Goal: Information Seeking & Learning: Learn about a topic

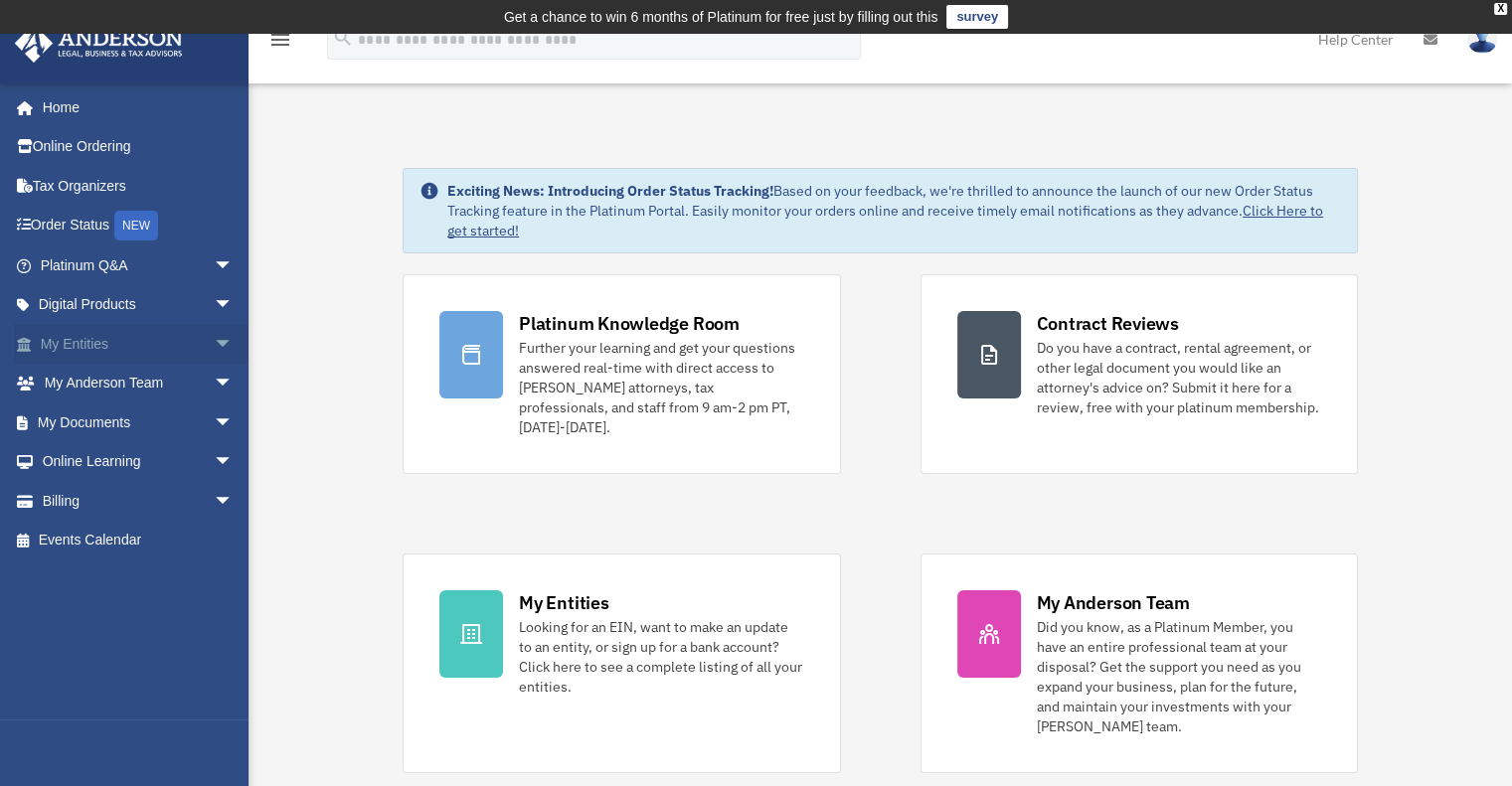
click at [85, 335] on link "My Entities arrow_drop_down" at bounding box center [138, 344] width 249 height 40
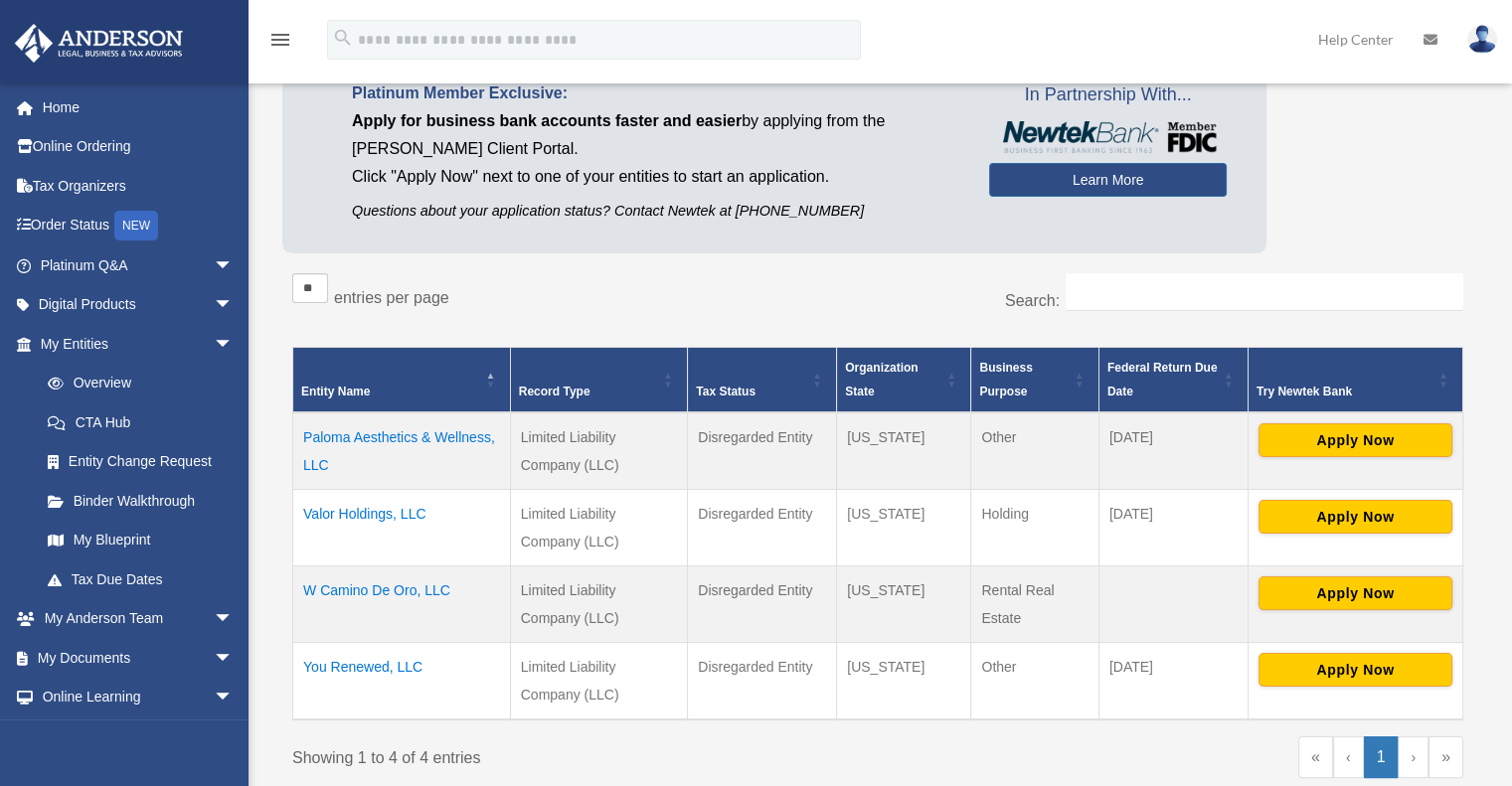
scroll to position [199, 0]
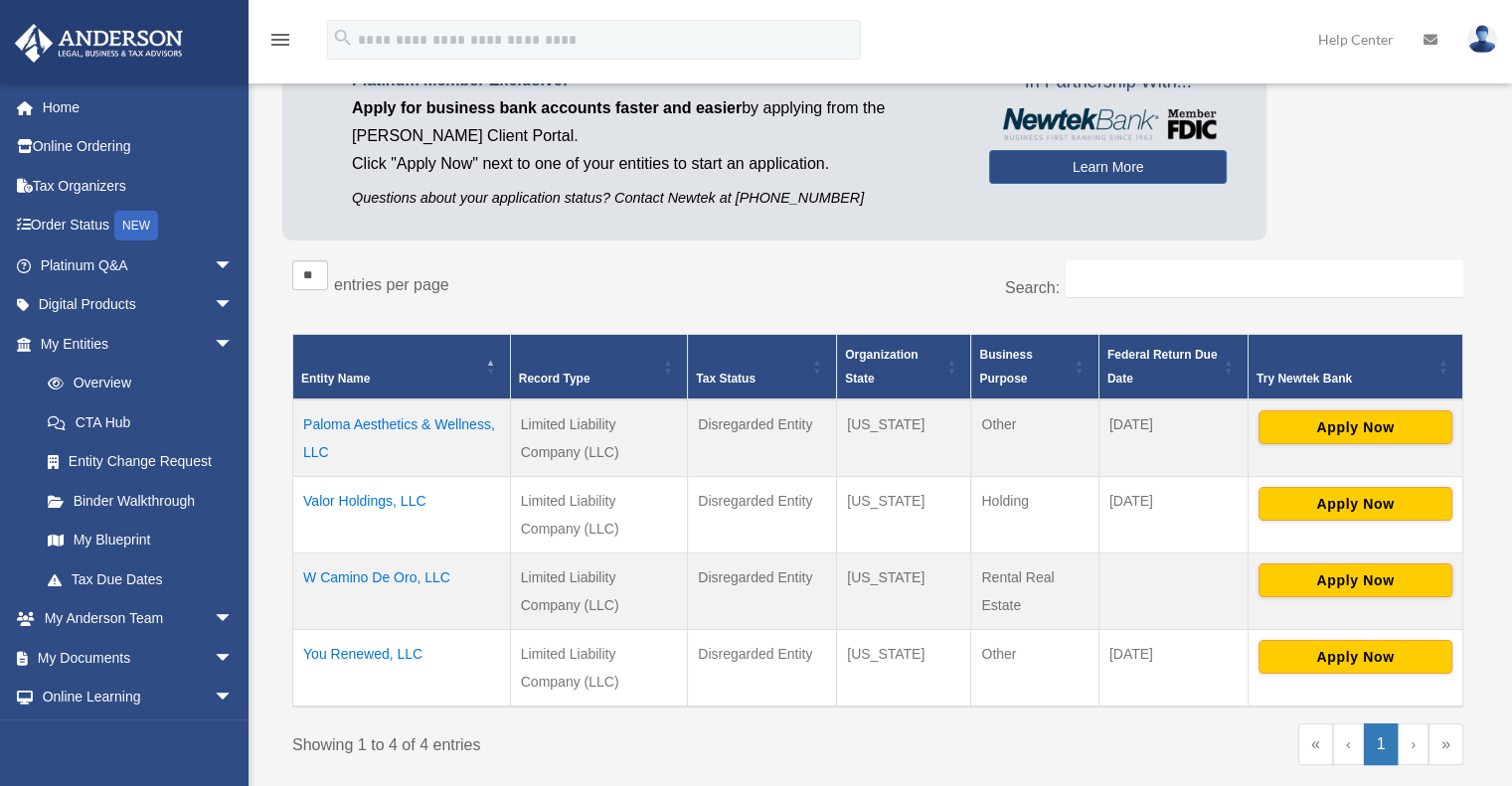
click at [358, 492] on td "Valor Holdings, LLC" at bounding box center [401, 514] width 218 height 77
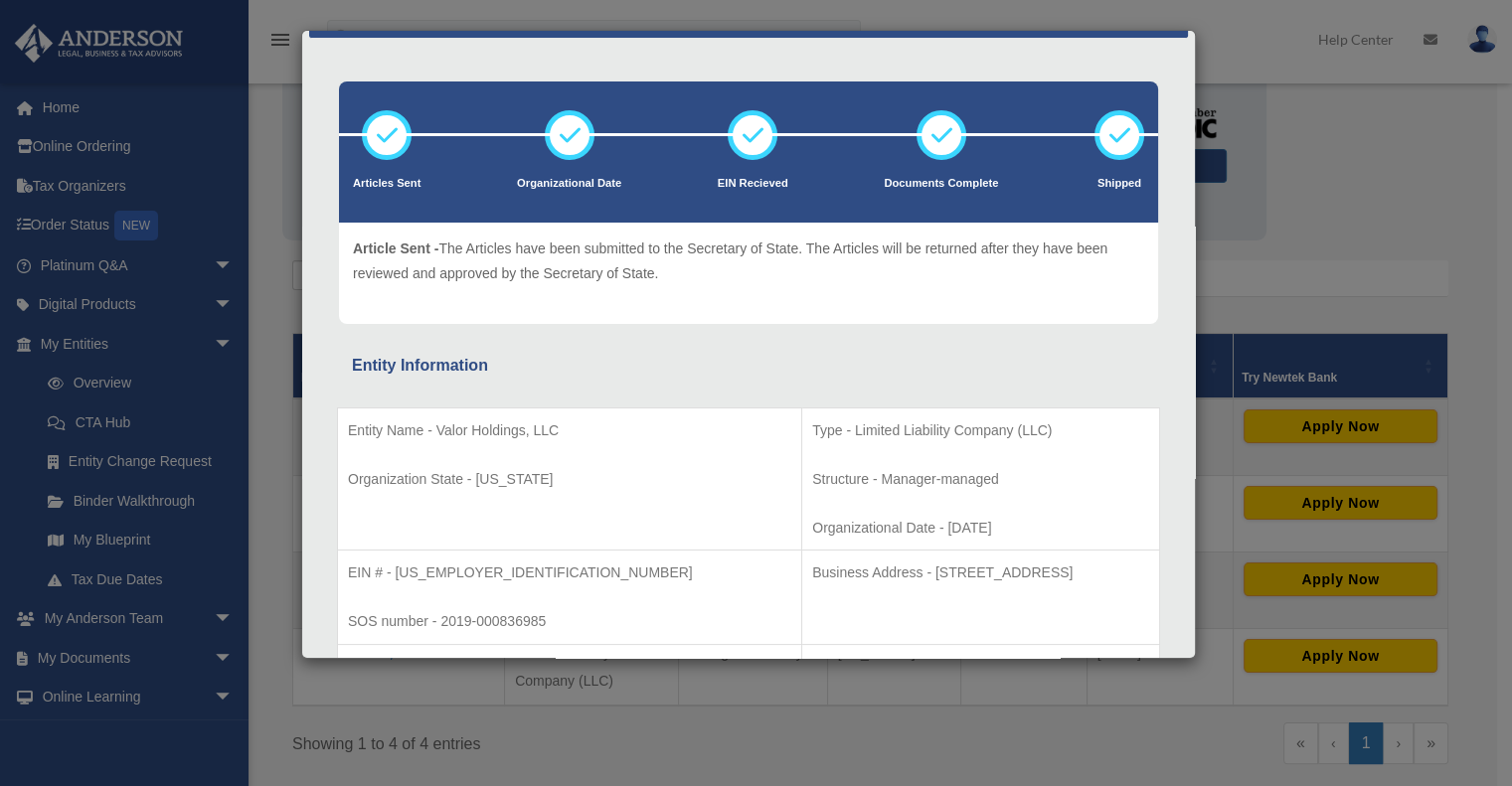
scroll to position [0, 0]
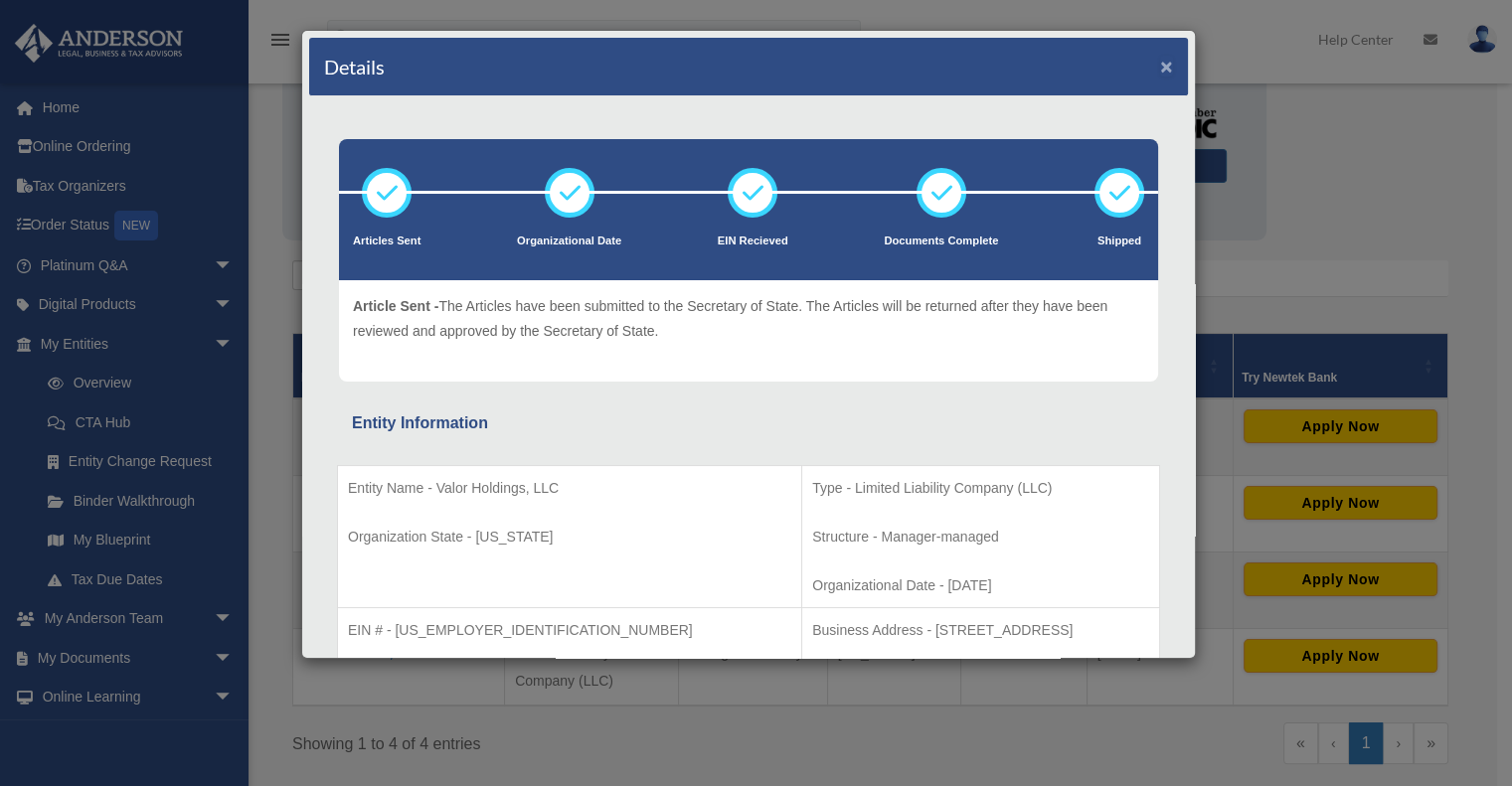
click at [1159, 68] on button "×" at bounding box center [1165, 66] width 13 height 21
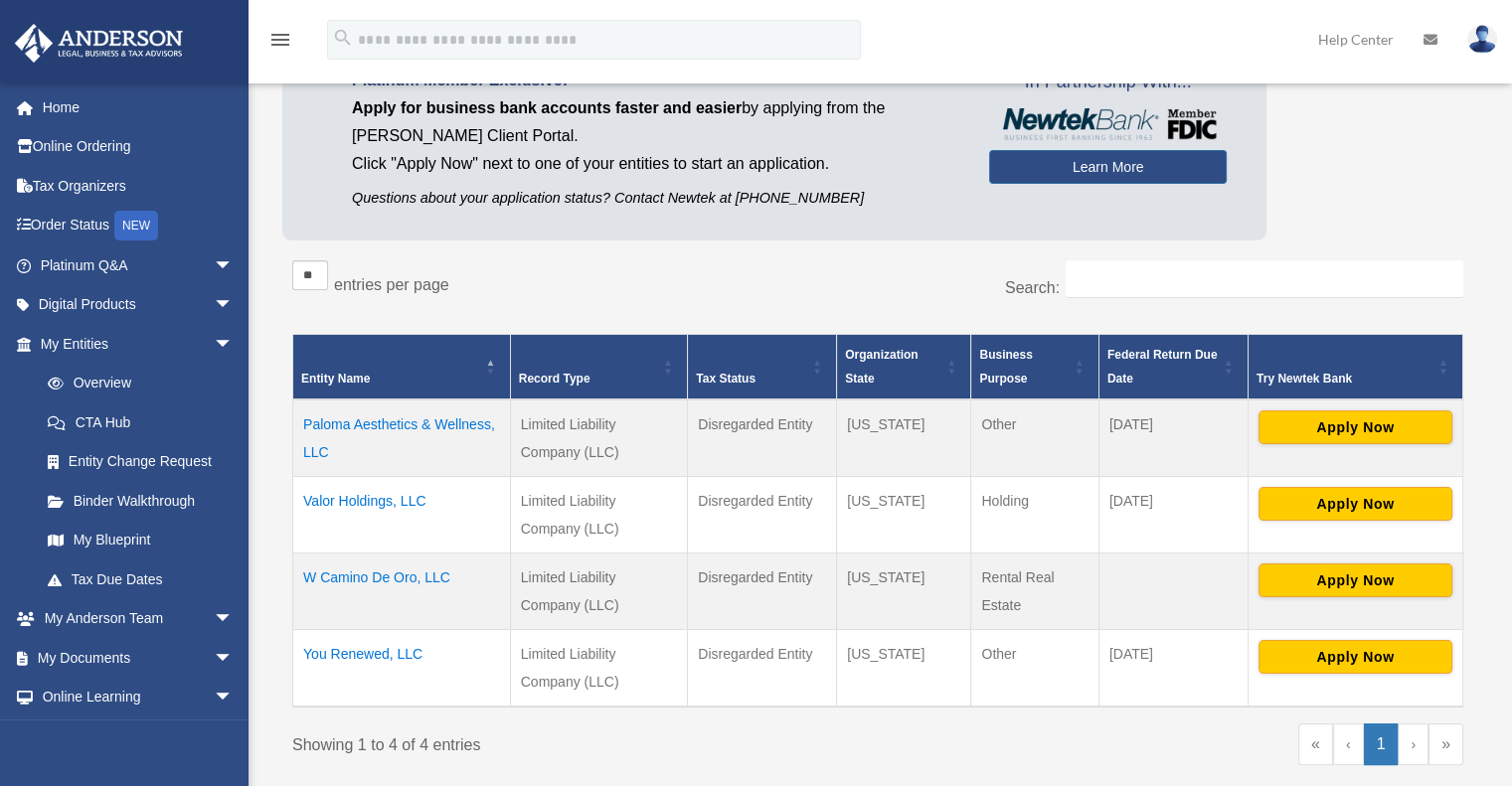
click at [380, 573] on td "W Camino De Oro, LLC" at bounding box center [401, 591] width 218 height 77
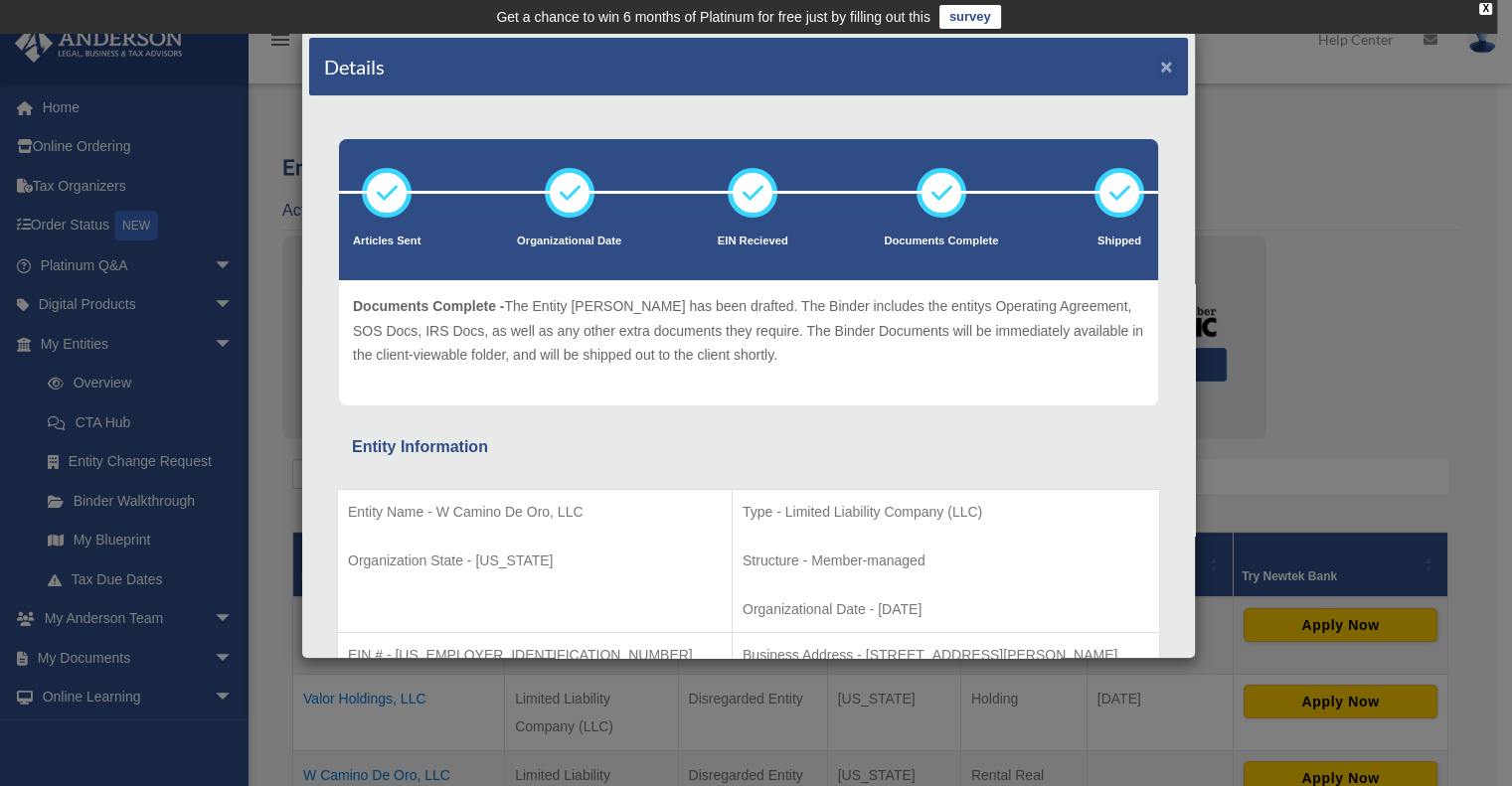
click at [1159, 63] on button "×" at bounding box center [1165, 66] width 13 height 21
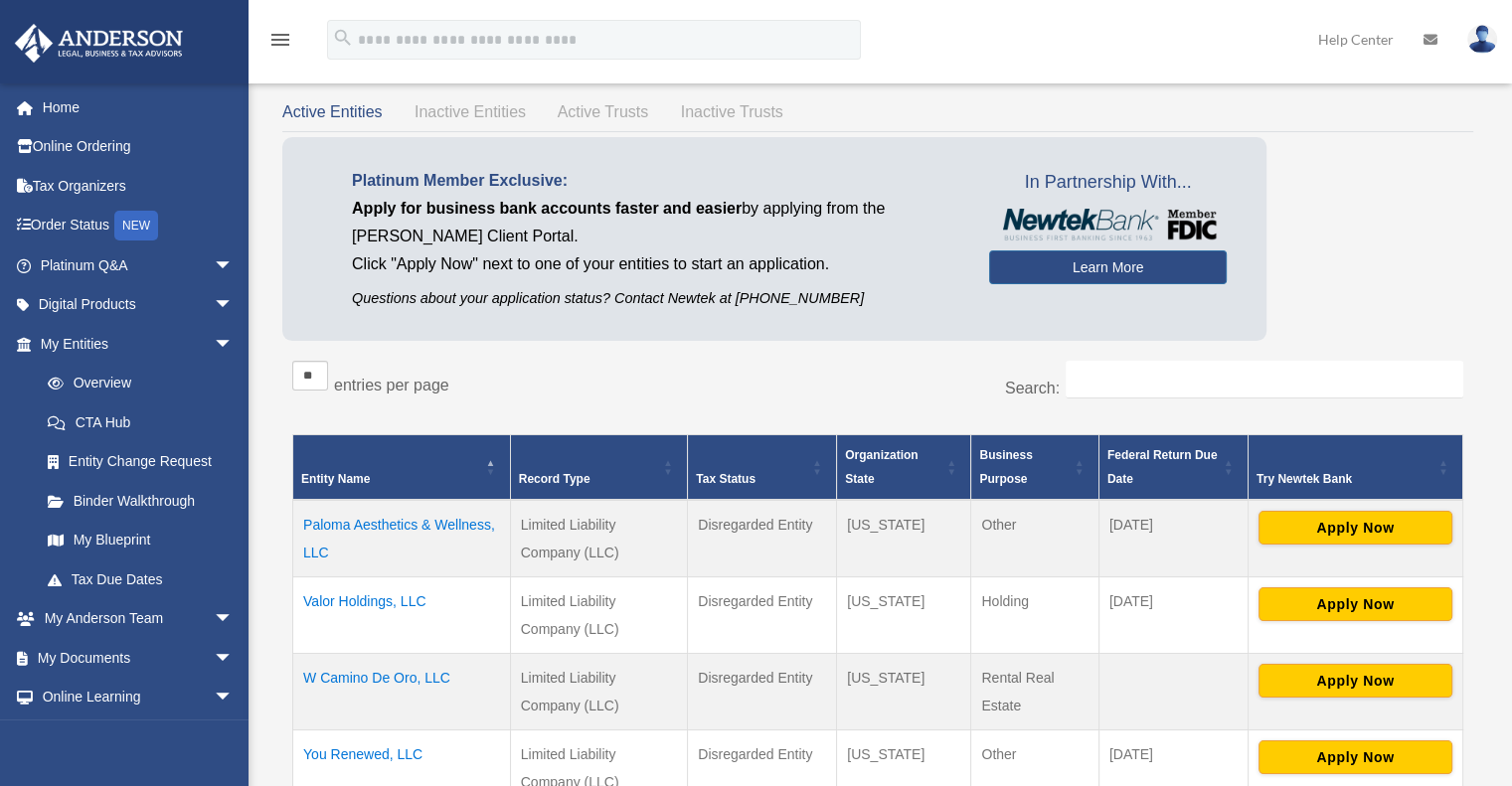
scroll to position [397, 0]
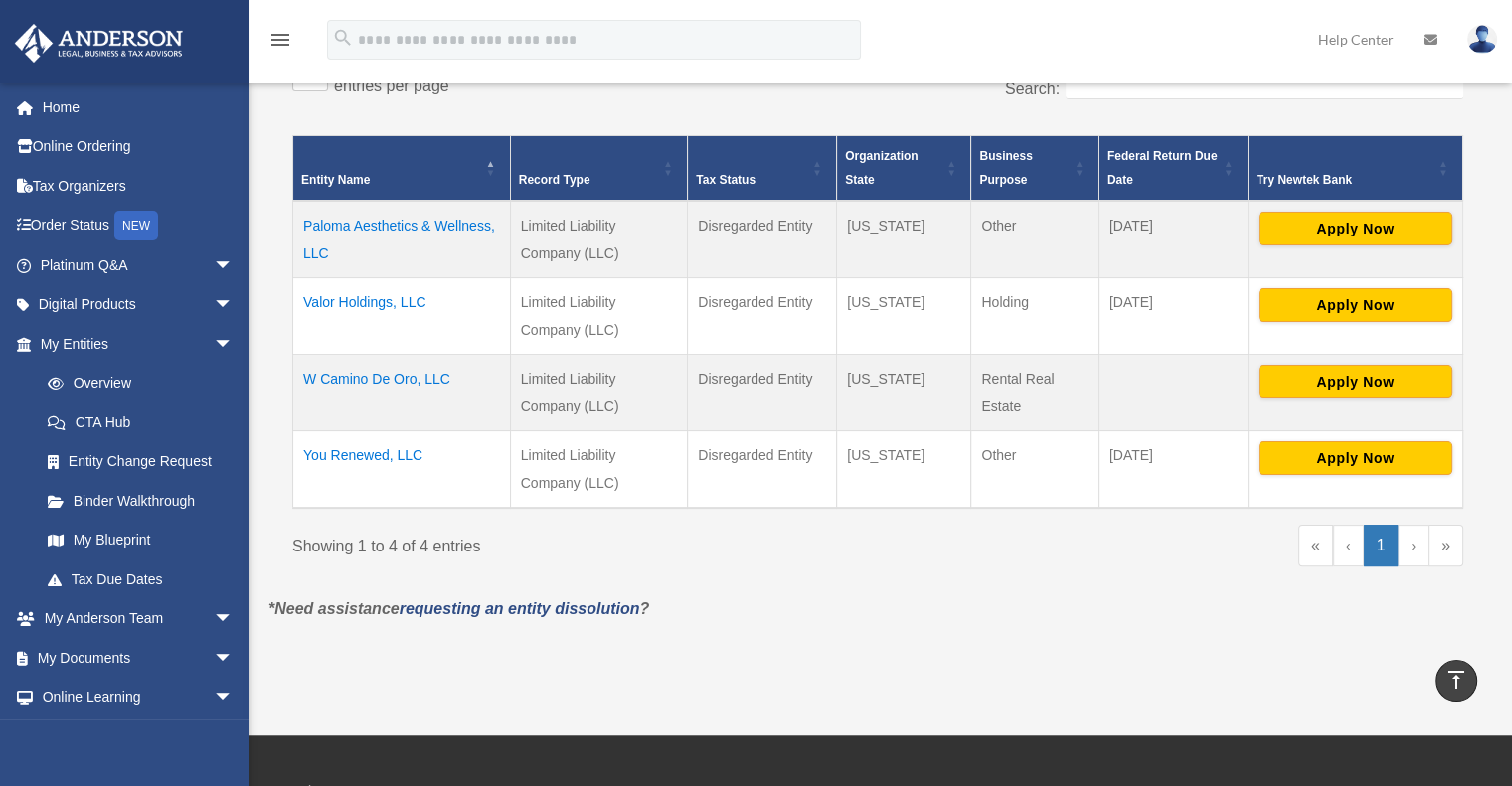
click at [376, 454] on td "You Renewed, LLC" at bounding box center [401, 469] width 218 height 78
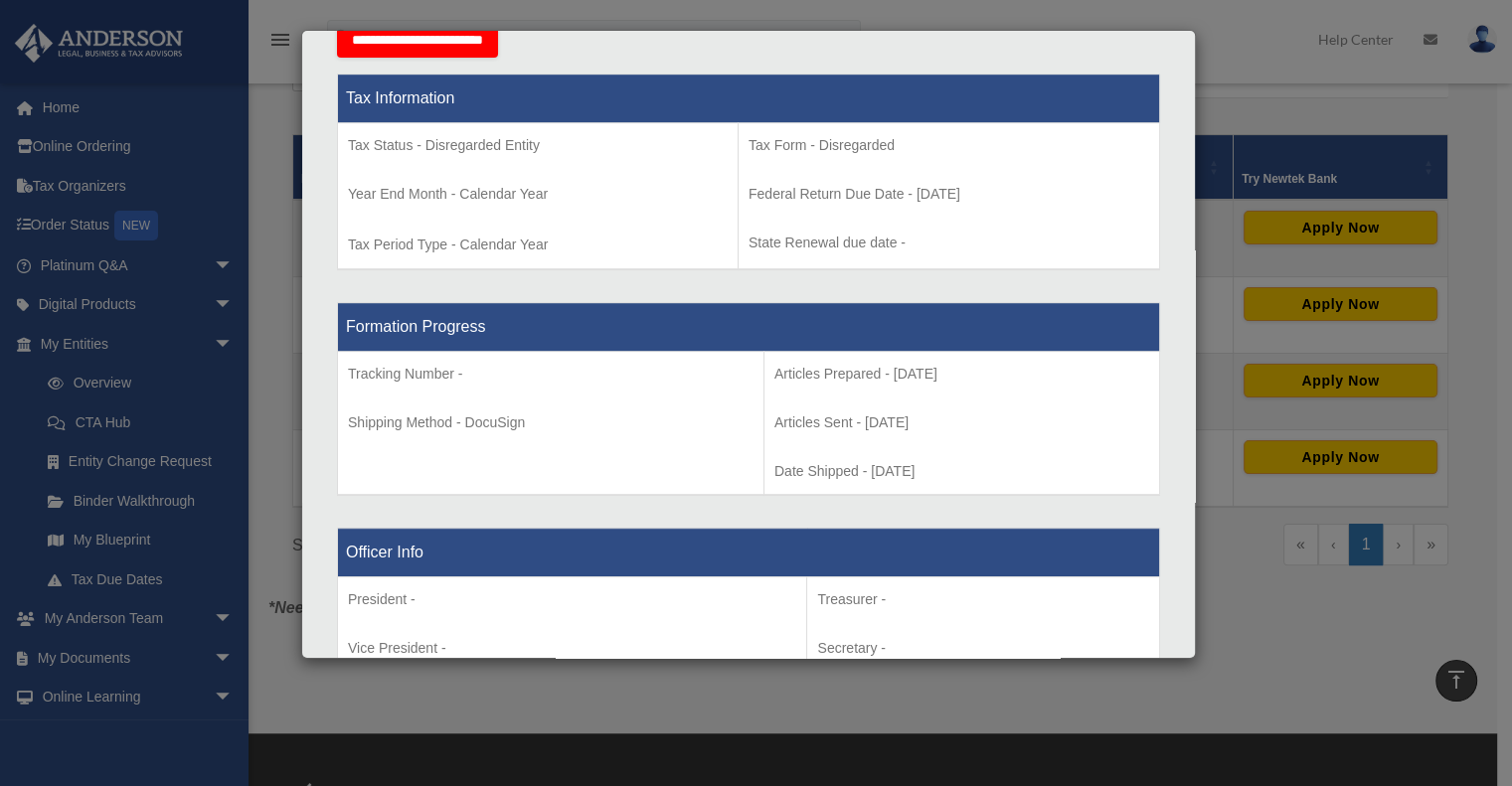
scroll to position [0, 0]
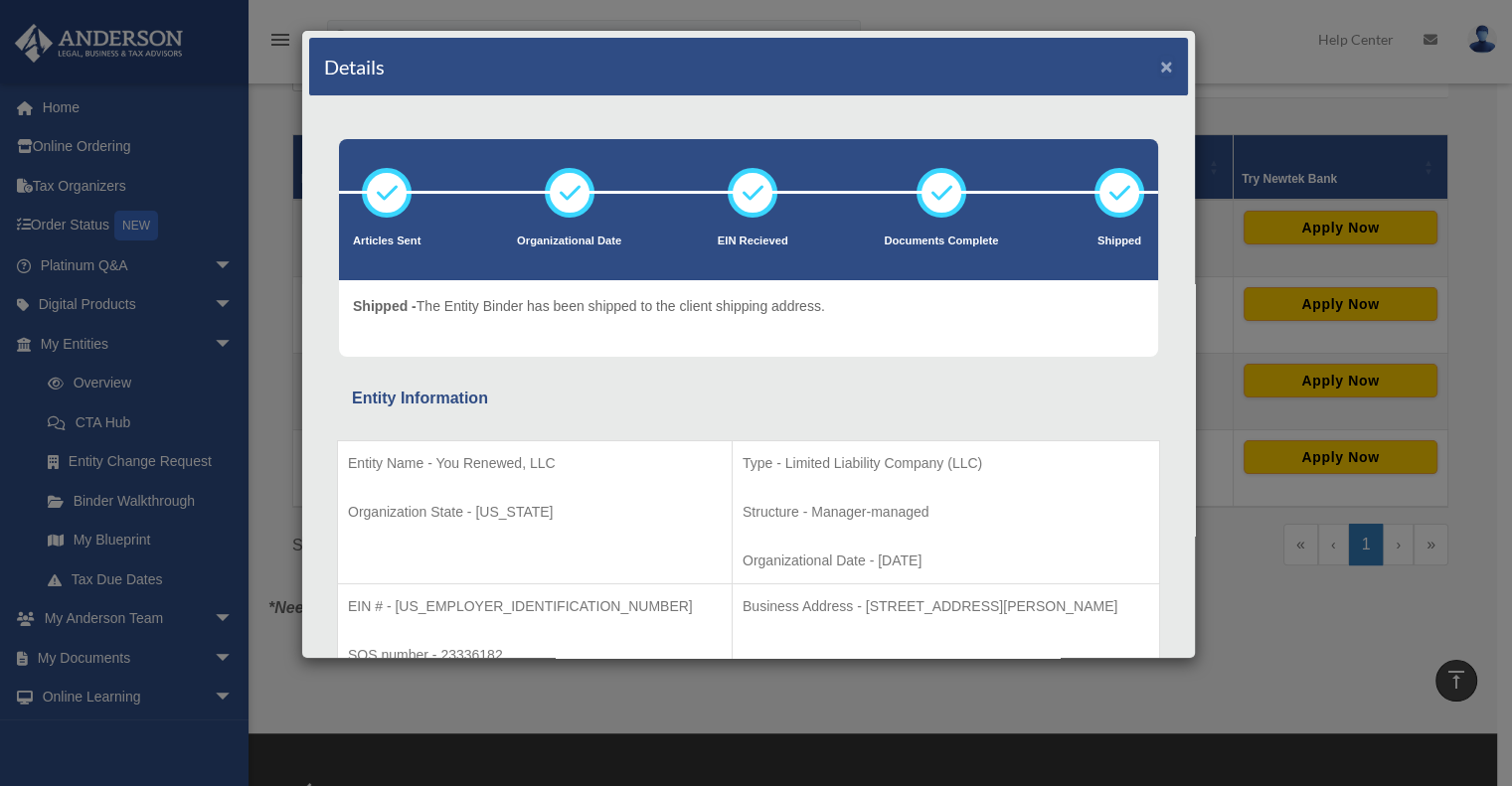
click at [1159, 68] on button "×" at bounding box center [1165, 66] width 13 height 21
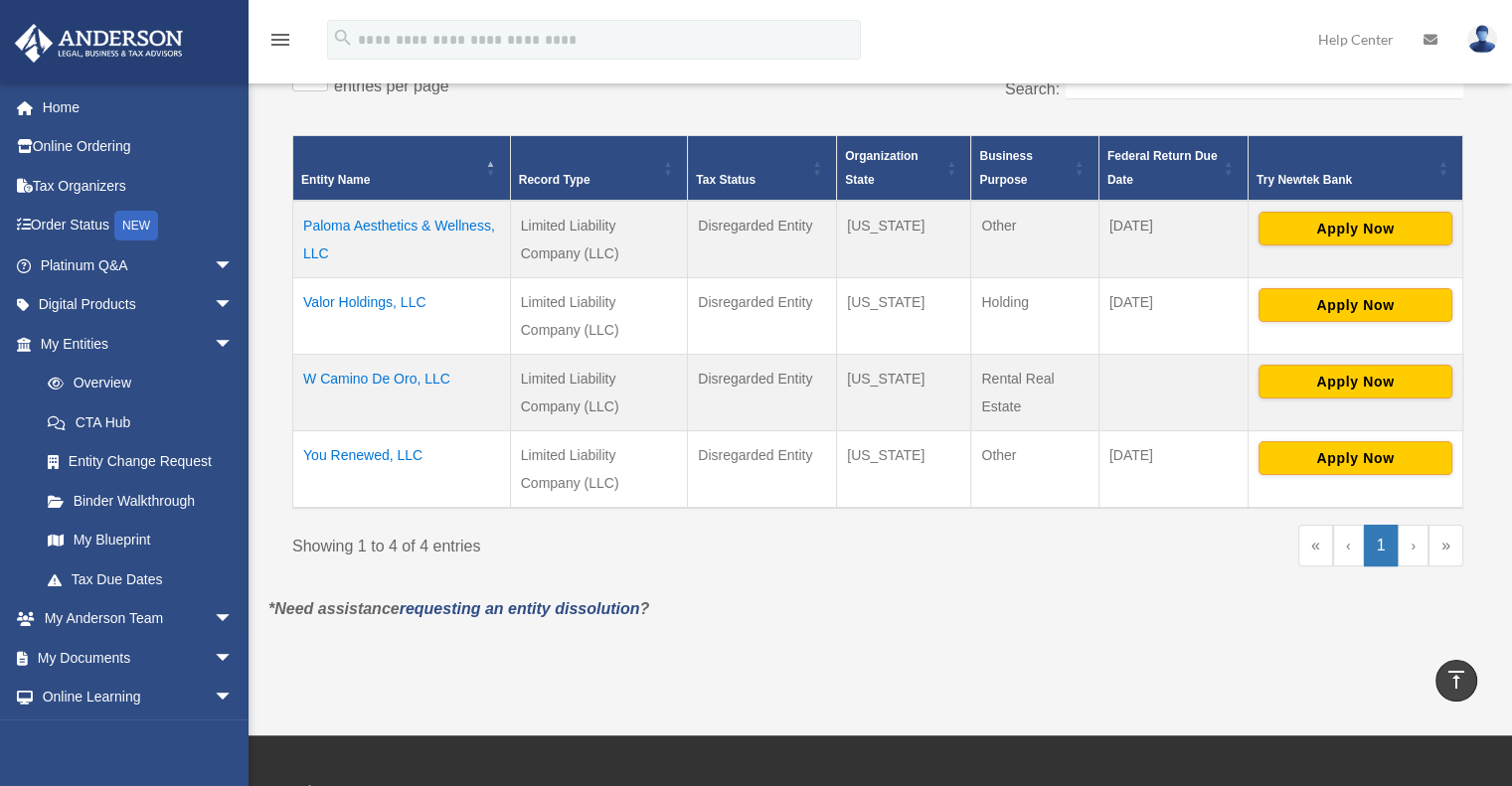
click at [352, 373] on td "W Camino De Oro, LLC" at bounding box center [401, 392] width 218 height 77
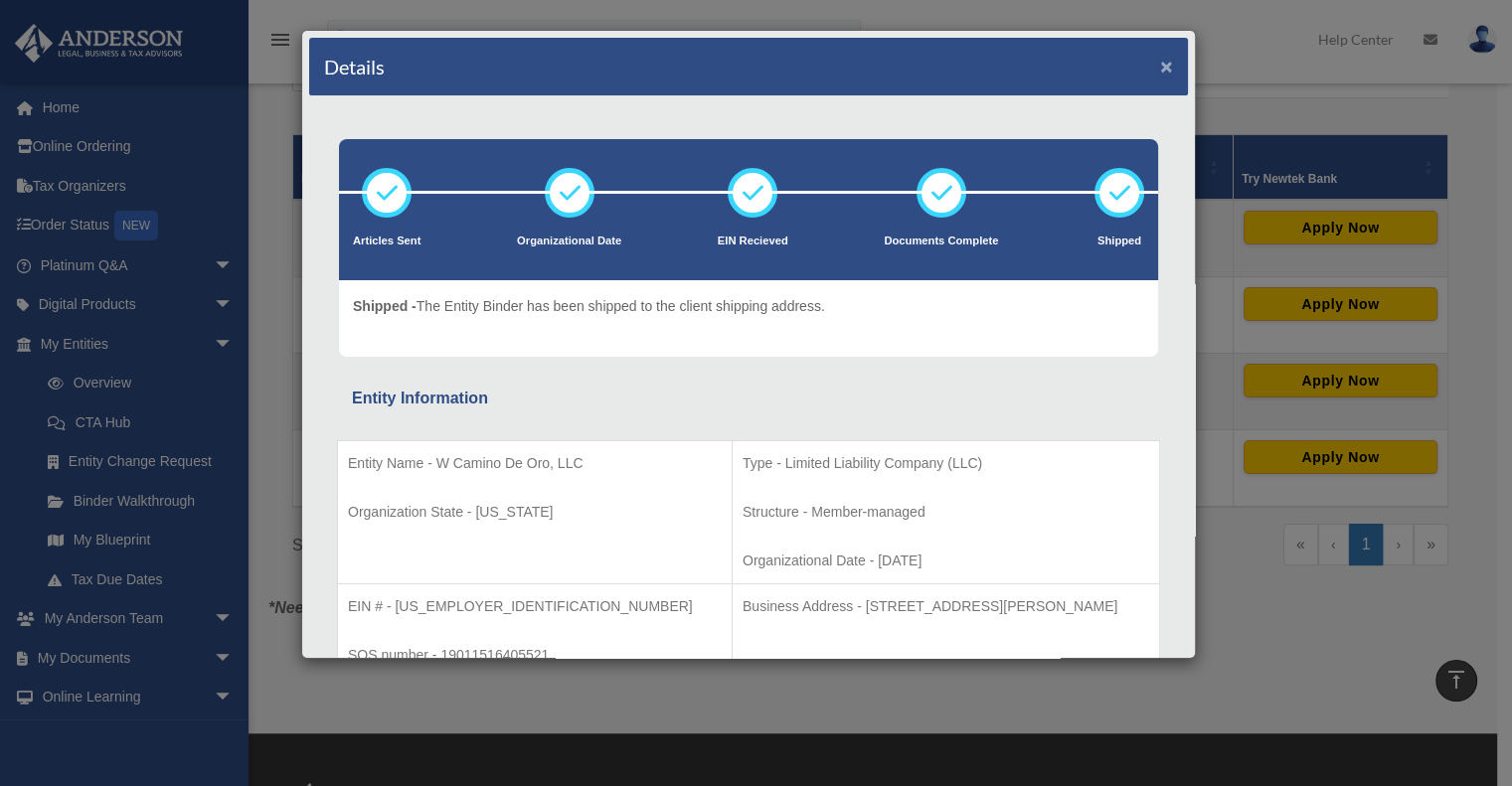
click at [1159, 71] on button "×" at bounding box center [1165, 66] width 13 height 21
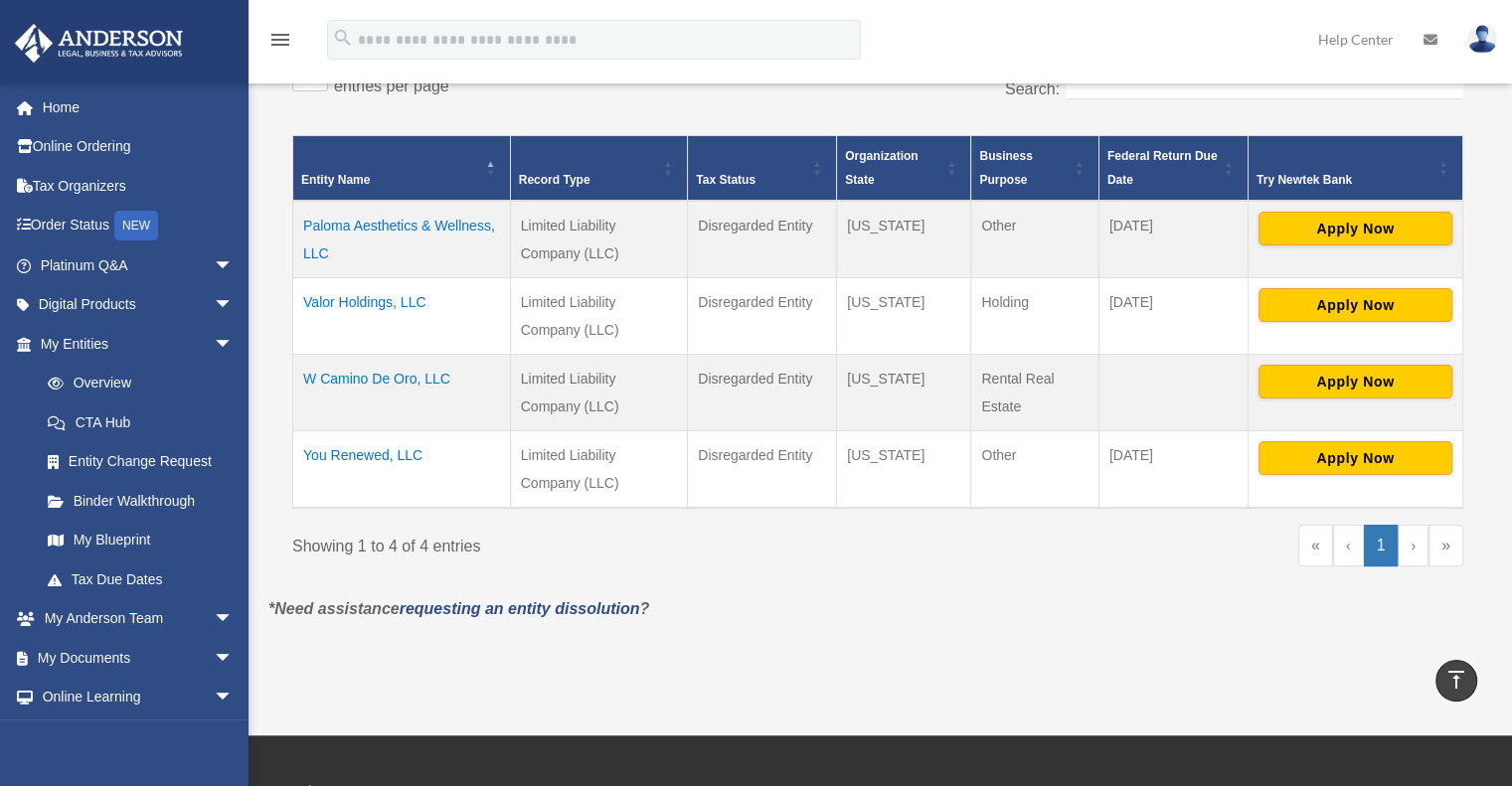
click at [366, 223] on td "Paloma Aesthetics & Wellness, LLC" at bounding box center [401, 240] width 218 height 78
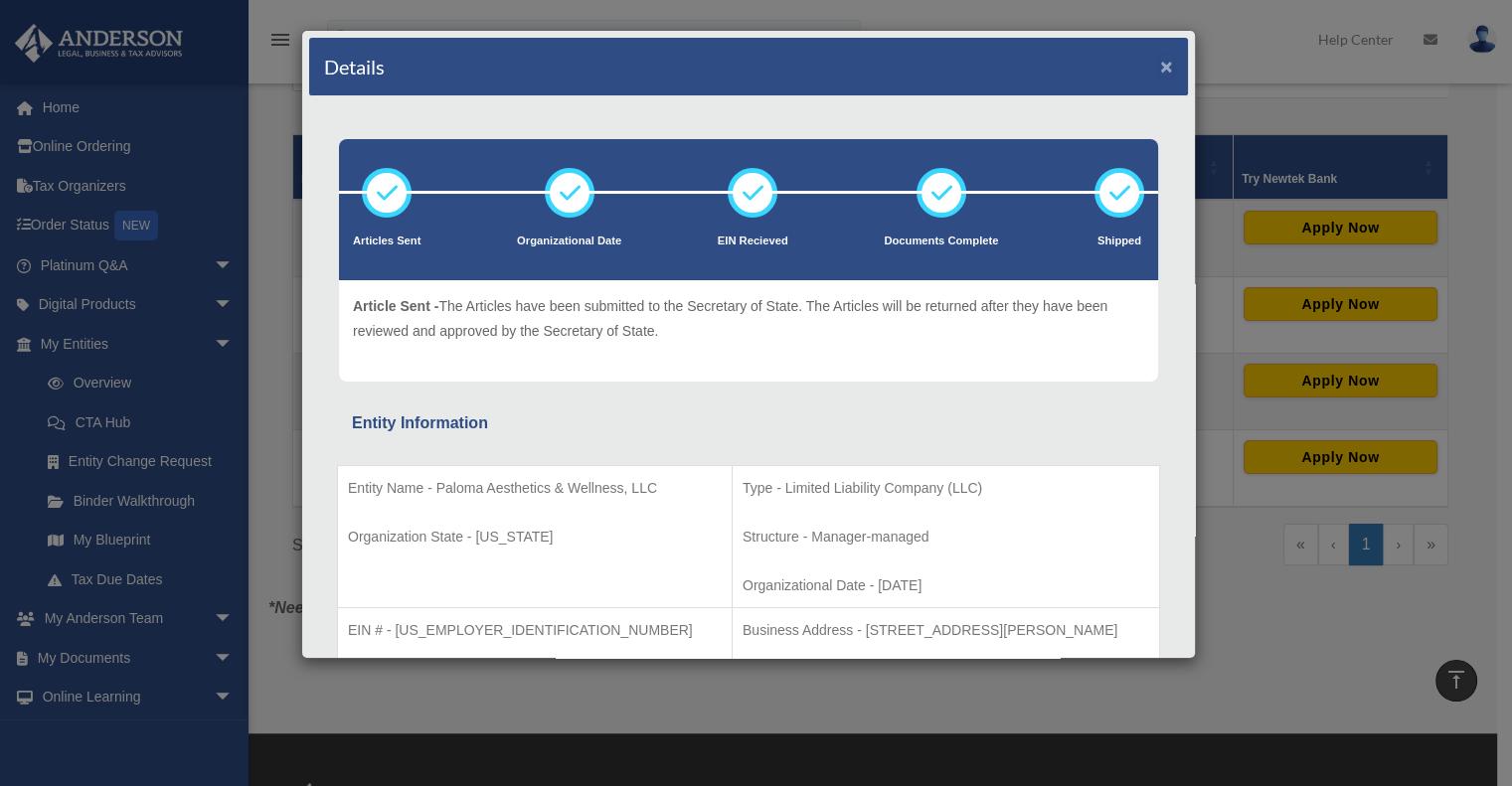
click at [1159, 59] on button "×" at bounding box center [1165, 66] width 13 height 21
